Goal: Transaction & Acquisition: Obtain resource

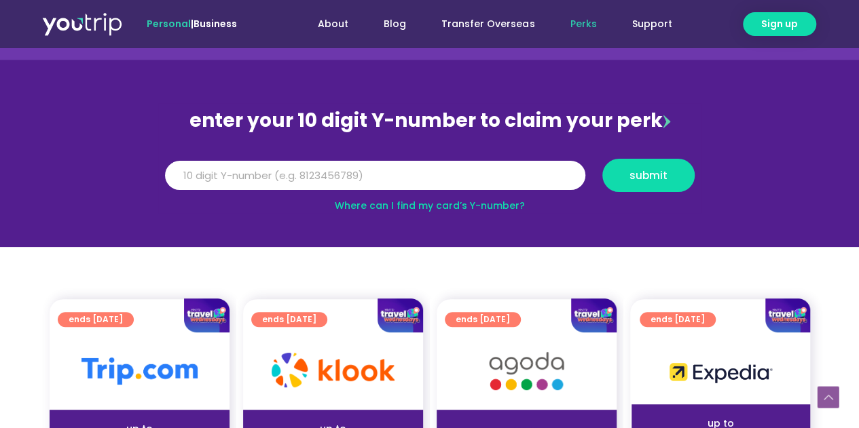
scroll to position [68, 0]
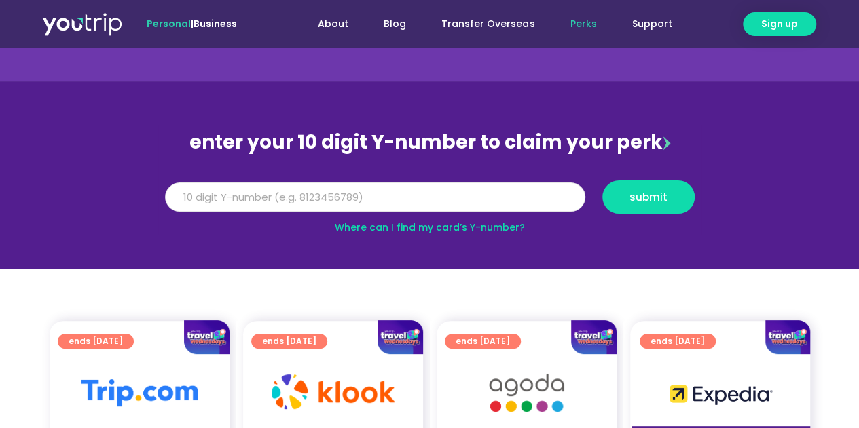
click at [358, 194] on input "Y Number" at bounding box center [375, 198] width 420 height 30
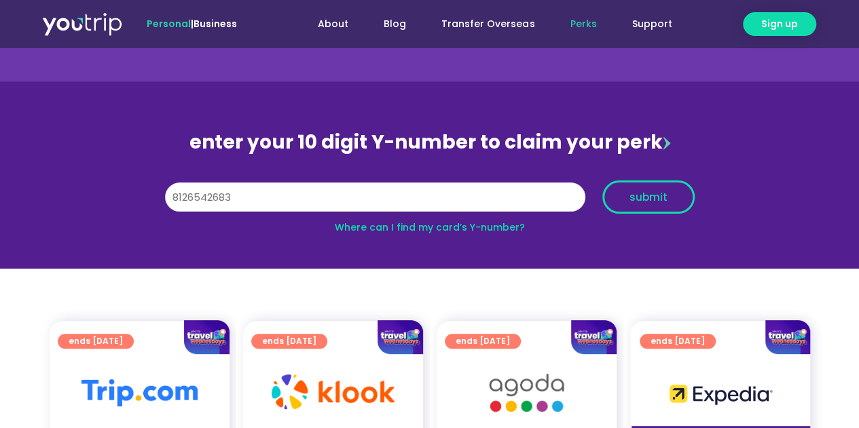
type input "8126542683"
click at [665, 211] on button "submit" at bounding box center [648, 197] width 92 height 33
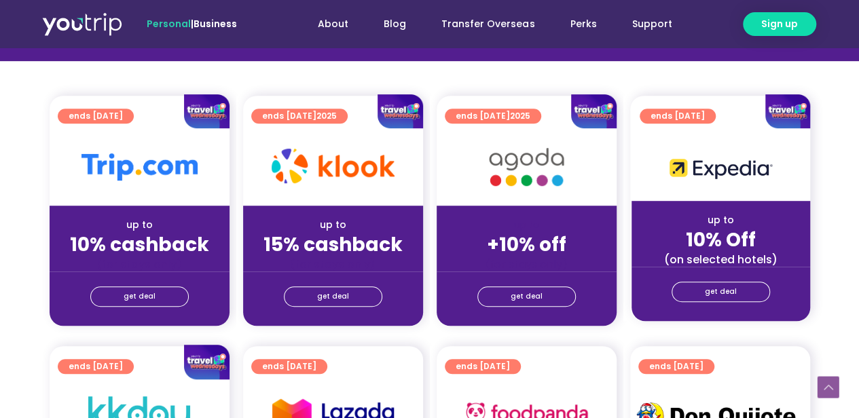
scroll to position [339, 0]
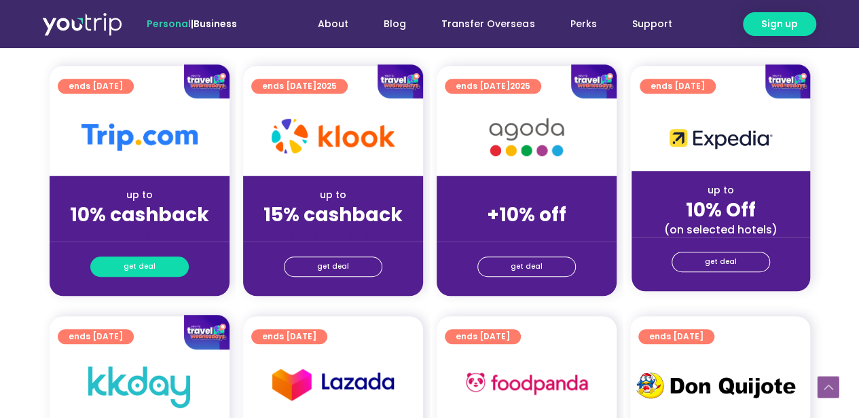
click at [175, 257] on link "get deal" at bounding box center [139, 267] width 98 height 20
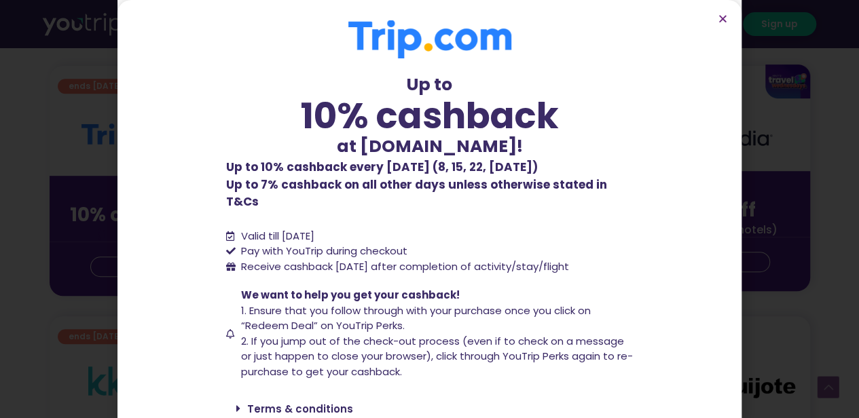
click at [0, 274] on div "Up to 10% cashback at [DOMAIN_NAME]! Up to 10% cashback at [DOMAIN_NAME]! Up to…" at bounding box center [429, 209] width 859 height 418
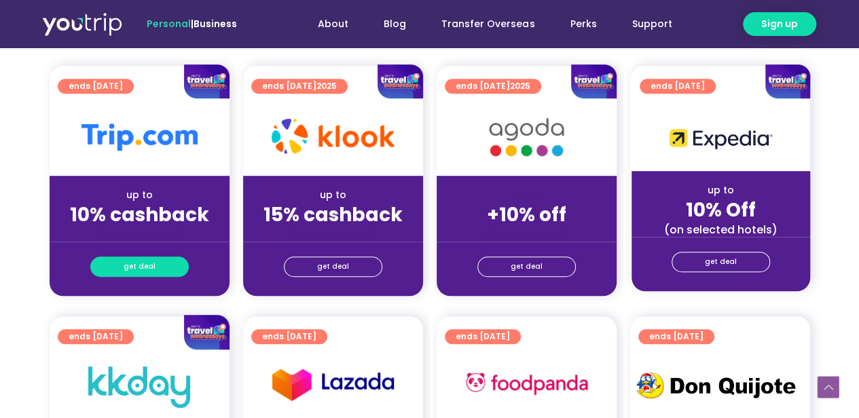
click at [153, 261] on link "get deal" at bounding box center [139, 267] width 98 height 20
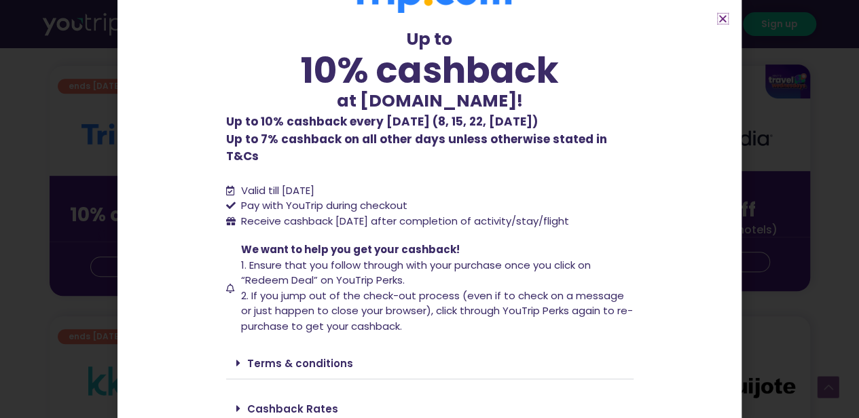
scroll to position [82, 0]
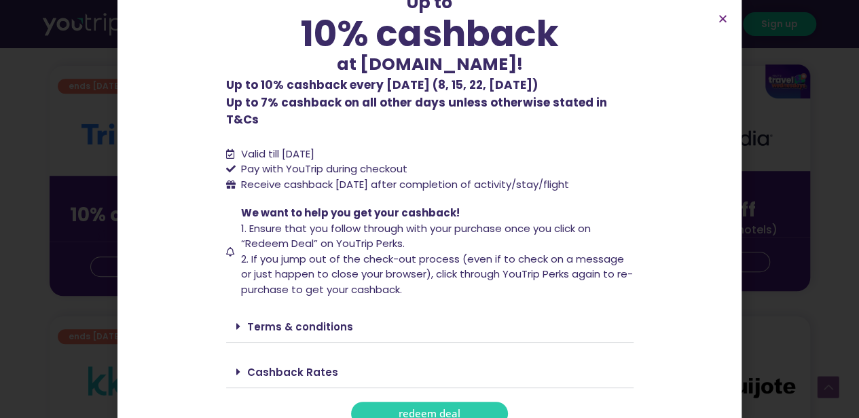
click at [414, 409] on span "redeem deal" at bounding box center [430, 414] width 62 height 10
click at [302, 365] on link "Cashback Rates" at bounding box center [292, 372] width 91 height 14
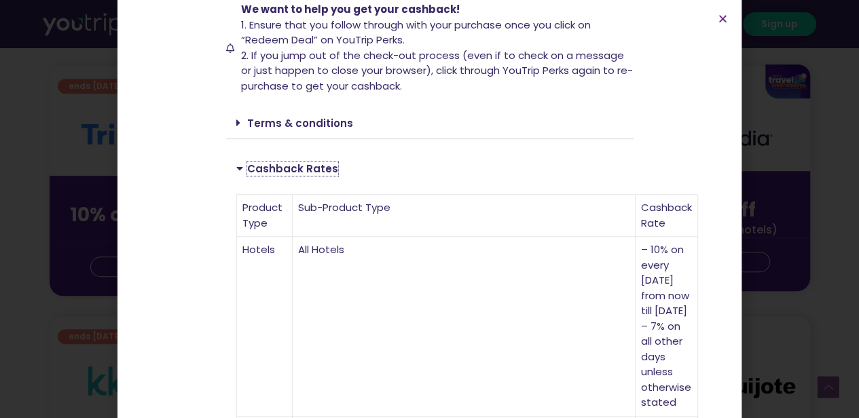
scroll to position [583, 0]
